Goal: Transaction & Acquisition: Download file/media

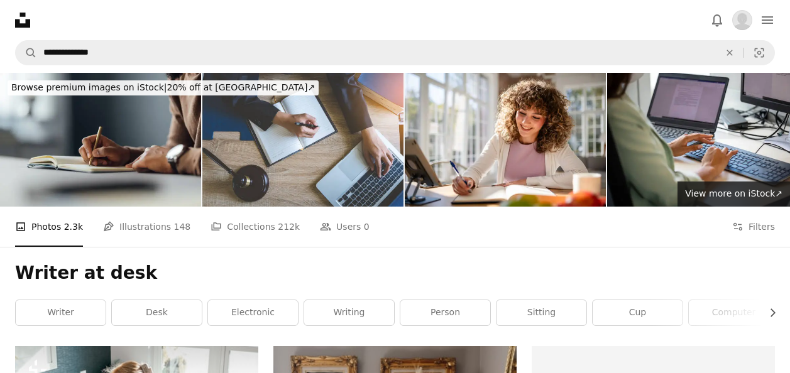
scroll to position [8248, 0]
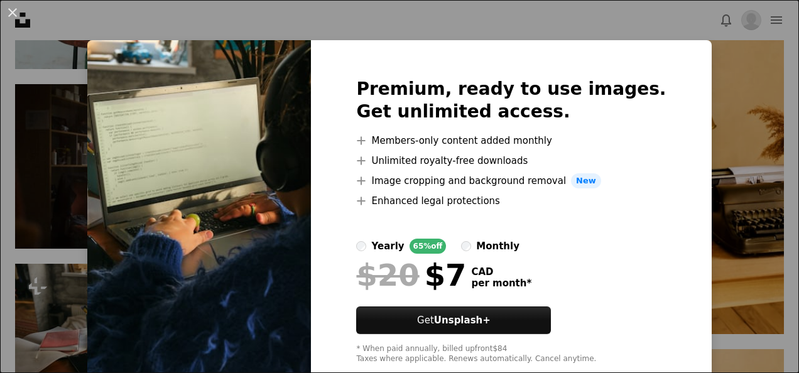
click at [263, 21] on div "An X shape Premium, ready to use images. Get unlimited access. A plus sign Memb…" at bounding box center [399, 186] width 799 height 373
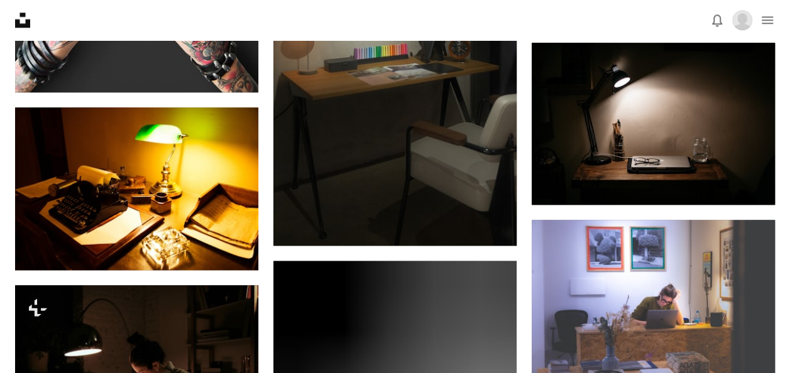
scroll to position [10224, 0]
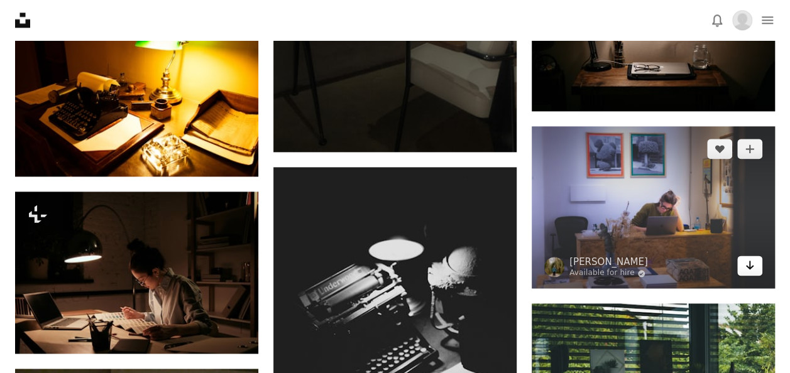
click at [752, 261] on icon "Download" at bounding box center [750, 265] width 8 height 9
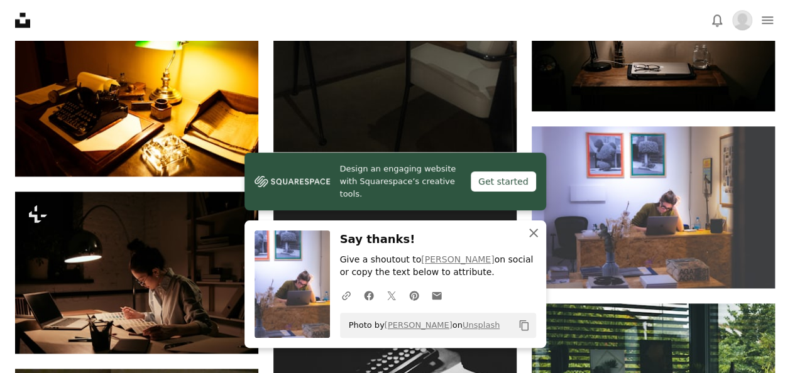
click at [538, 236] on icon "An X shape" at bounding box center [533, 233] width 15 height 15
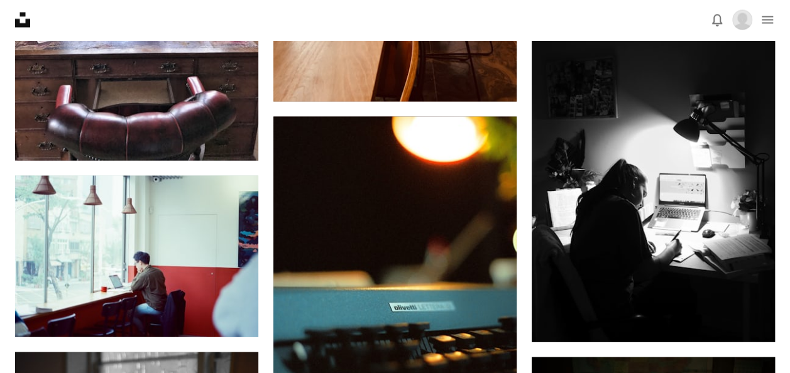
scroll to position [0, 0]
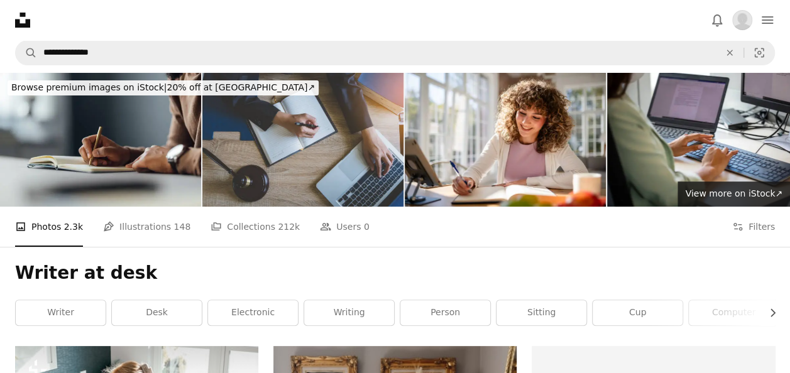
click at [292, 138] on img at bounding box center [302, 140] width 201 height 134
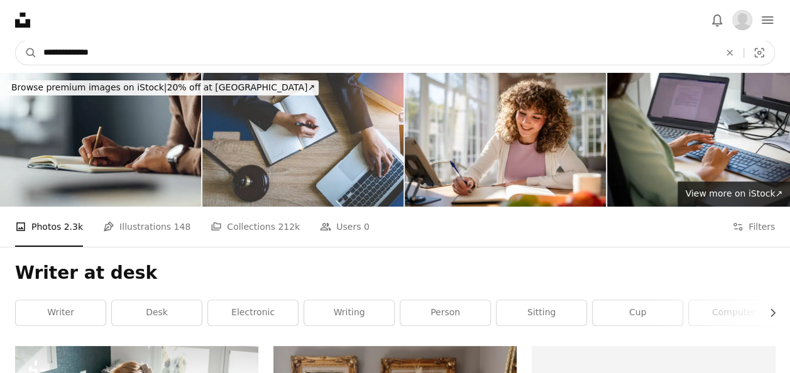
click at [123, 45] on input "**********" at bounding box center [376, 53] width 679 height 24
type input "*"
type input "**********"
click button "A magnifying glass" at bounding box center [26, 53] width 21 height 24
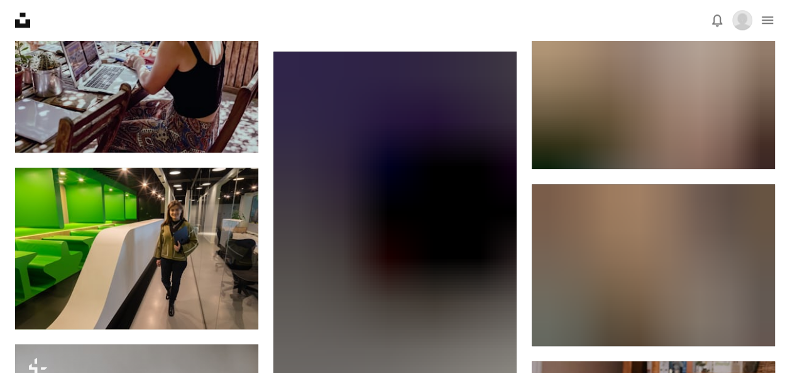
scroll to position [679, 0]
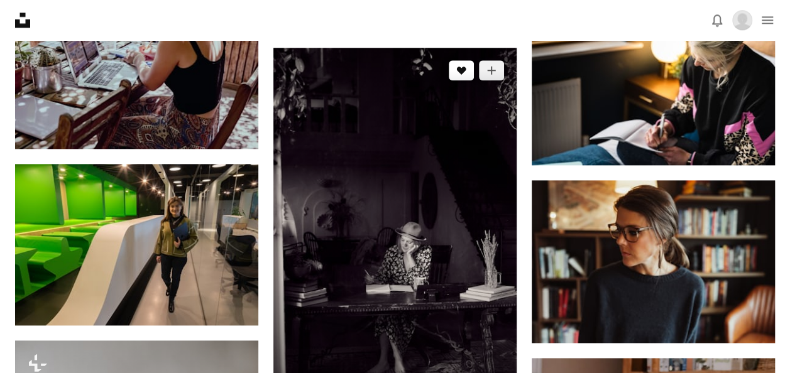
click at [461, 72] on icon "Like" at bounding box center [461, 71] width 9 height 8
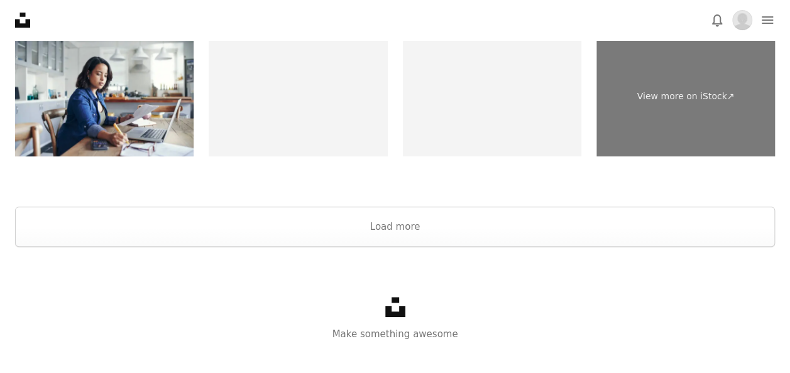
scroll to position [2525, 0]
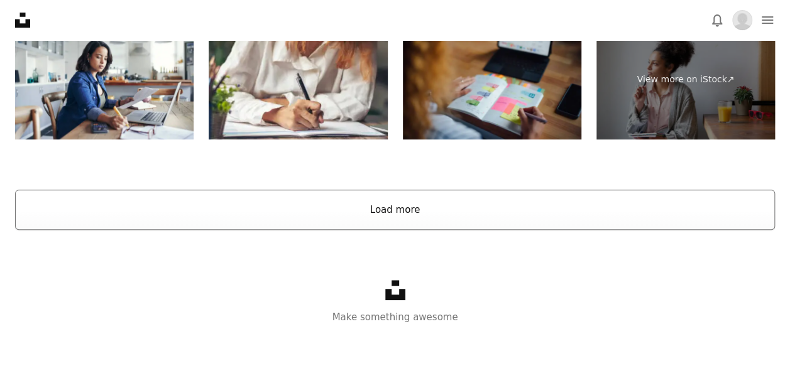
click at [395, 217] on button "Load more" at bounding box center [395, 210] width 760 height 40
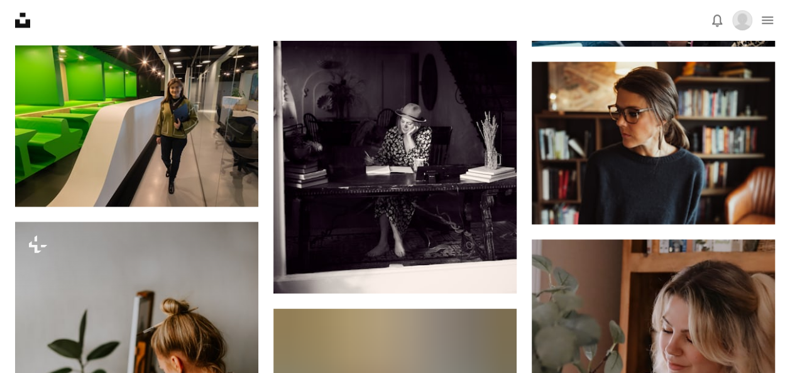
scroll to position [0, 0]
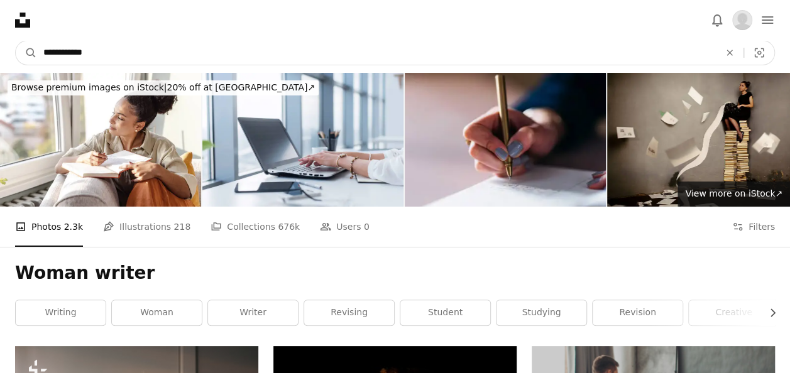
click at [117, 50] on input "**********" at bounding box center [376, 53] width 679 height 24
type input "*"
type input "**********"
click button "A magnifying glass" at bounding box center [26, 53] width 21 height 24
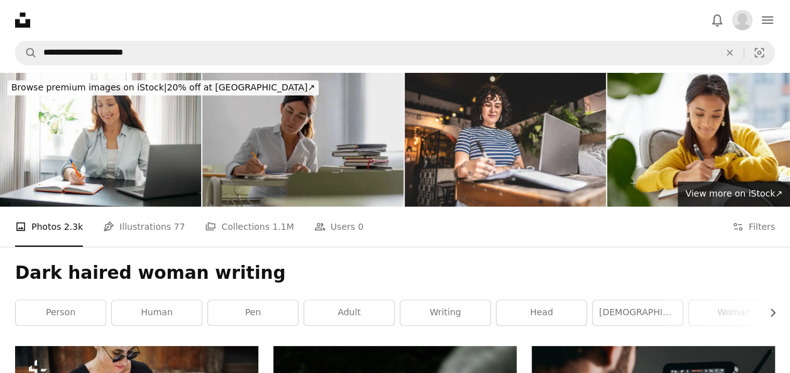
click at [286, 128] on img at bounding box center [302, 140] width 201 height 134
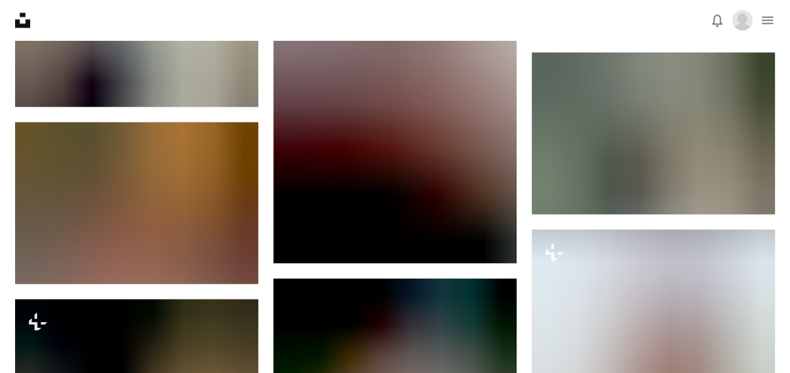
scroll to position [1056, 0]
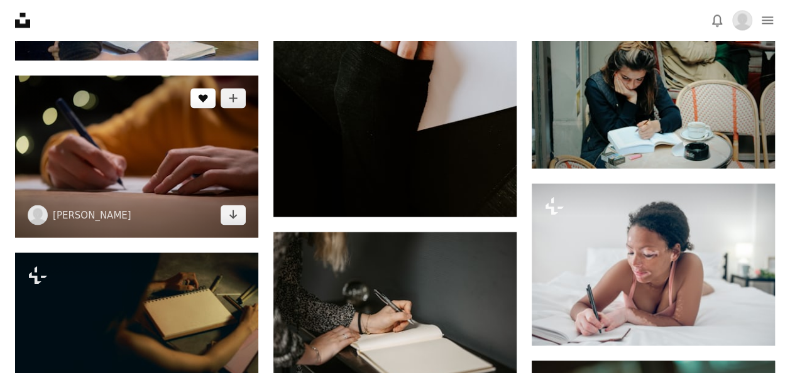
click at [200, 96] on icon "Like" at bounding box center [203, 98] width 9 height 8
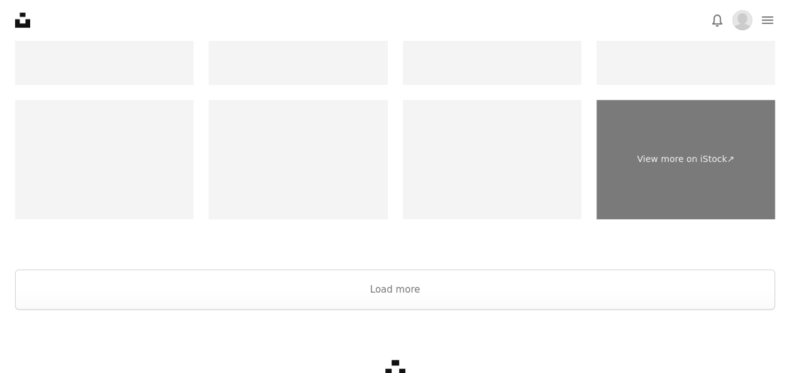
scroll to position [2813, 0]
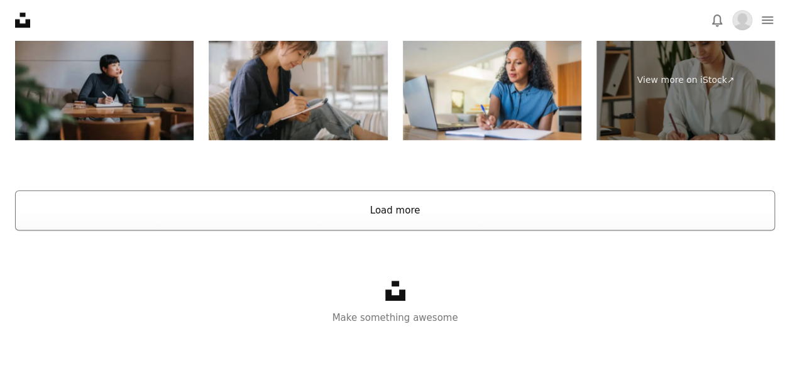
click at [378, 203] on button "Load more" at bounding box center [395, 210] width 760 height 40
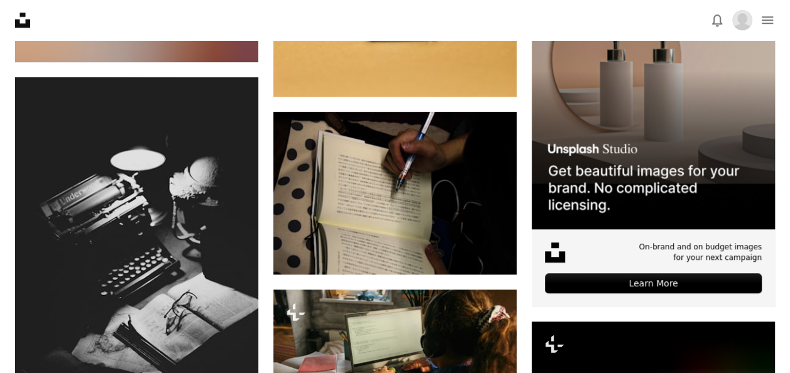
scroll to position [5302, 0]
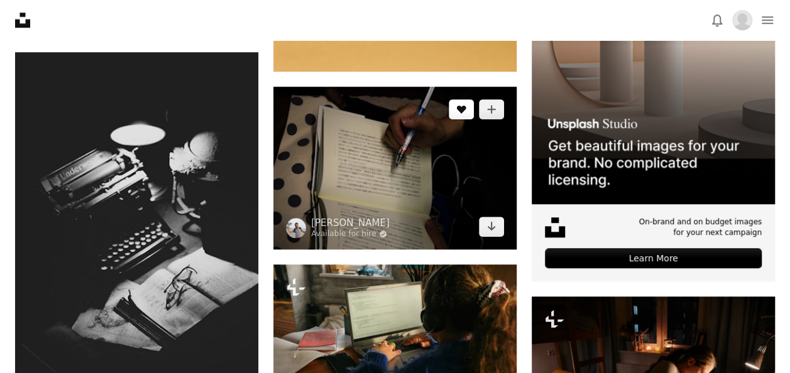
click at [462, 115] on button "A heart" at bounding box center [461, 109] width 25 height 20
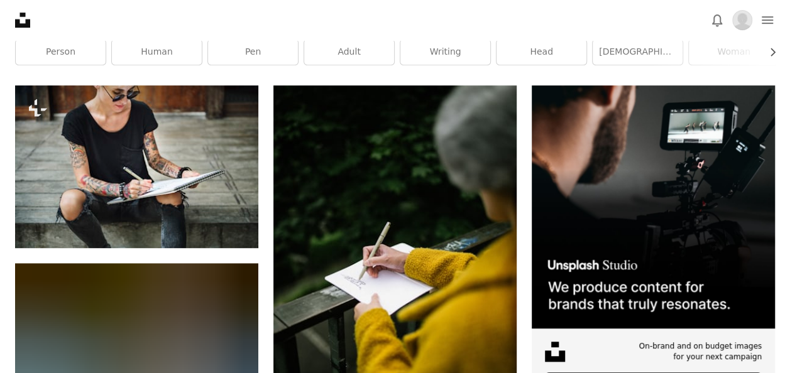
scroll to position [0, 0]
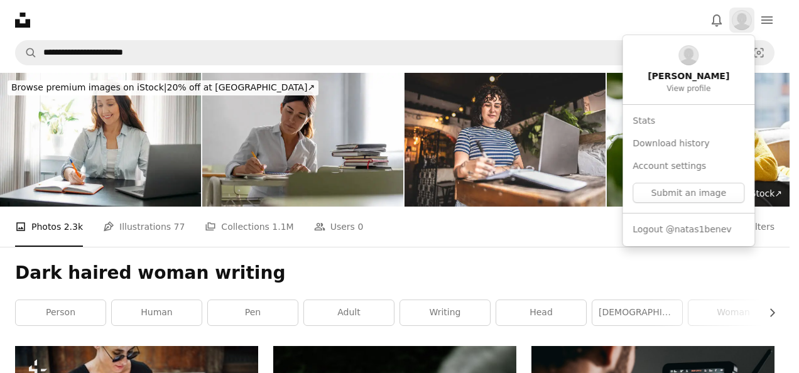
click at [743, 21] on img "Profile" at bounding box center [742, 20] width 20 height 20
click at [650, 163] on link "Account settings" at bounding box center [689, 166] width 122 height 23
